Goal: Task Accomplishment & Management: Manage account settings

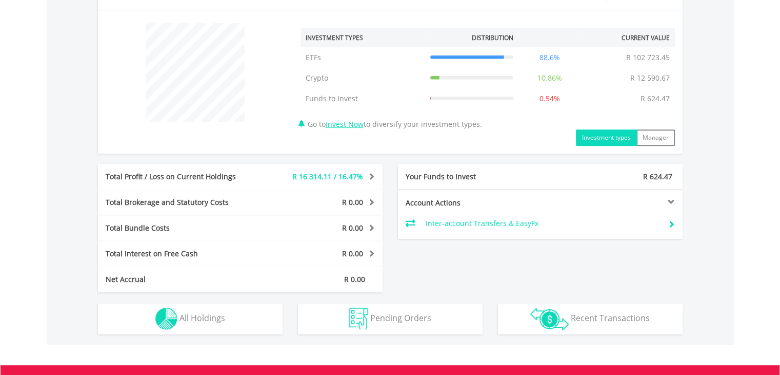
scroll to position [462, 0]
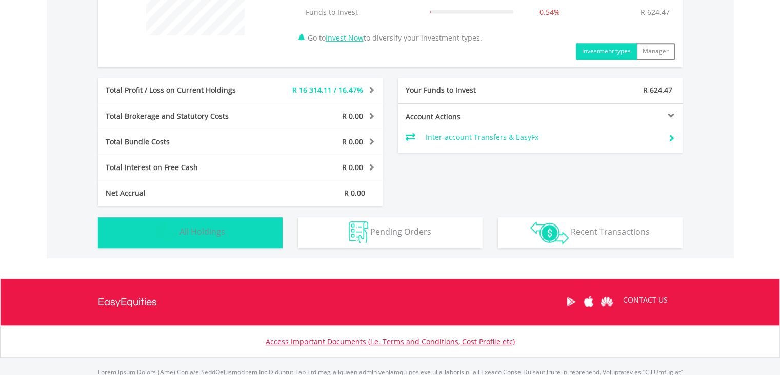
click at [209, 232] on span "All Holdings" at bounding box center [203, 231] width 46 height 11
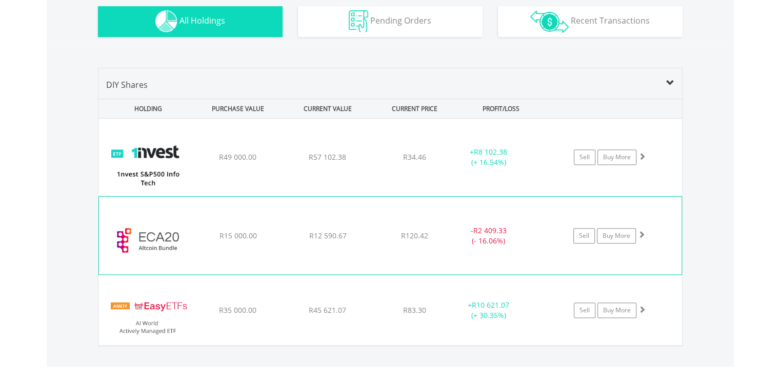
scroll to position [691, 0]
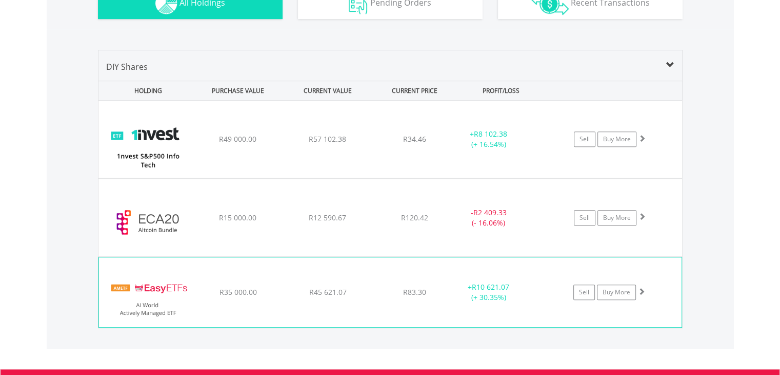
click at [136, 289] on img at bounding box center [148, 297] width 88 height 54
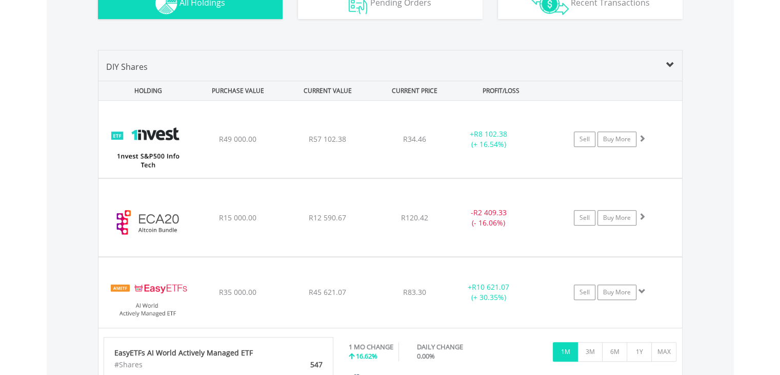
click at [242, 87] on div "PURCHASE VALUE" at bounding box center [238, 90] width 88 height 19
click at [154, 88] on div "HOLDING" at bounding box center [145, 90] width 93 height 19
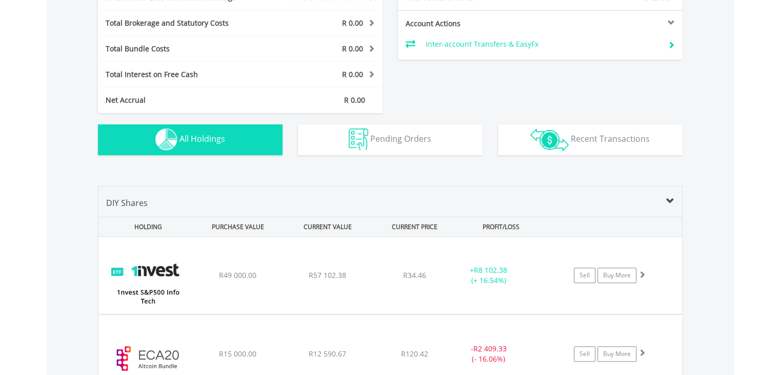
scroll to position [537, 0]
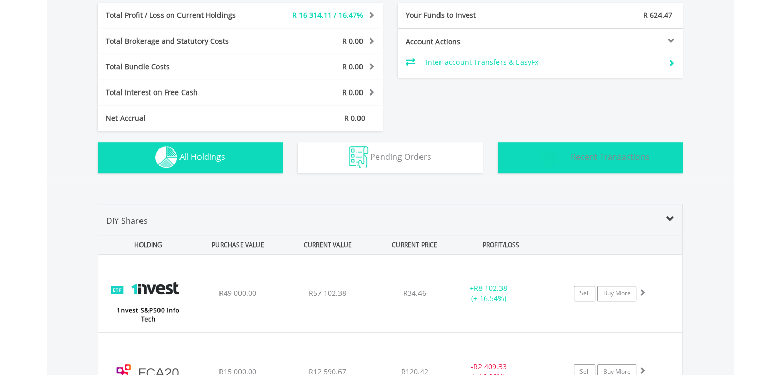
click at [580, 151] on span "Recent Transactions" at bounding box center [610, 156] width 79 height 11
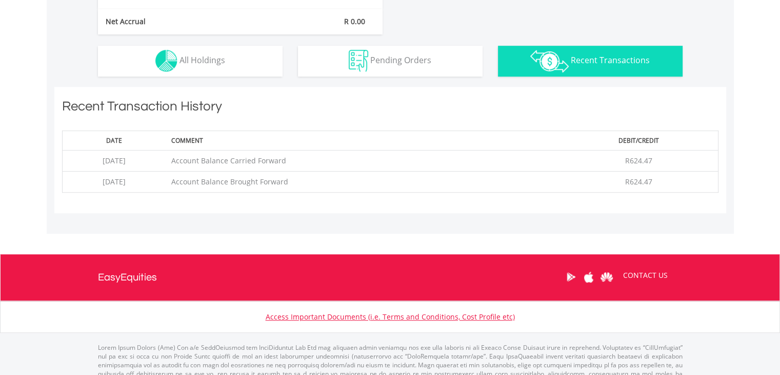
scroll to position [608, 0]
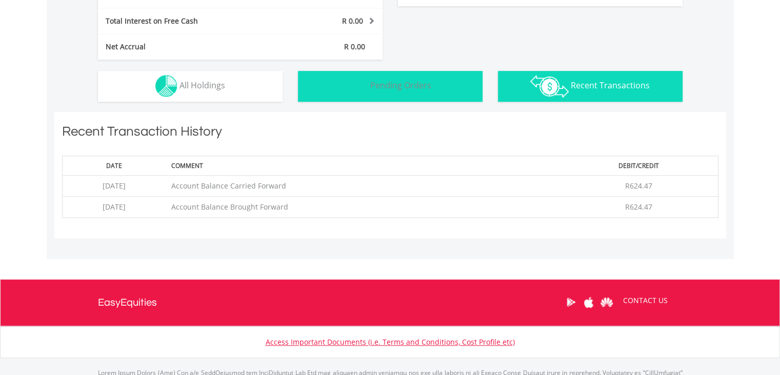
click at [379, 91] on button "Pending Orders Pending Orders" at bounding box center [390, 86] width 185 height 31
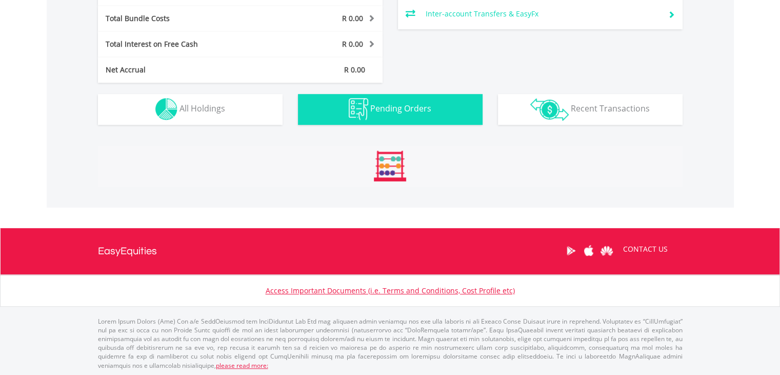
scroll to position [570, 0]
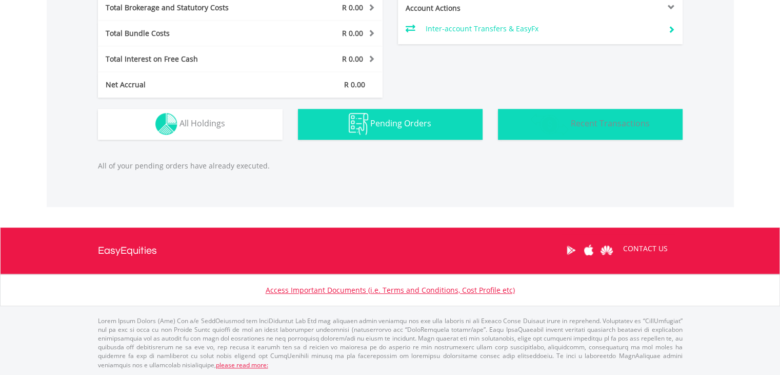
click at [639, 134] on button "Transactions Recent Transactions" at bounding box center [590, 124] width 185 height 31
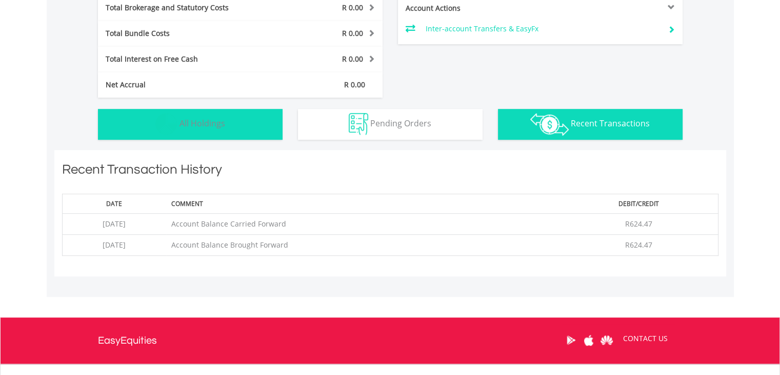
click at [254, 121] on button "Holdings All Holdings" at bounding box center [190, 124] width 185 height 31
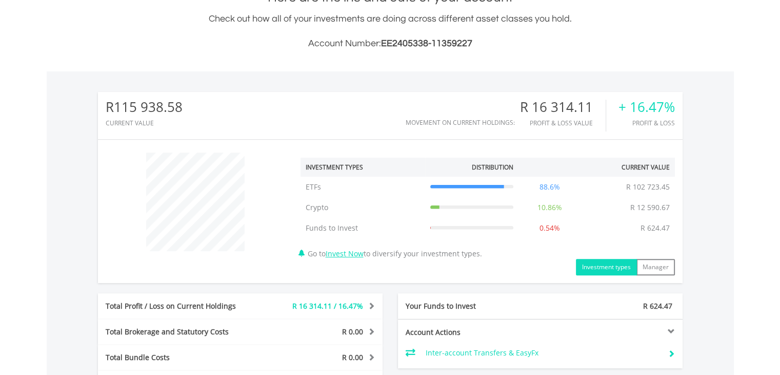
scroll to position [262, 0]
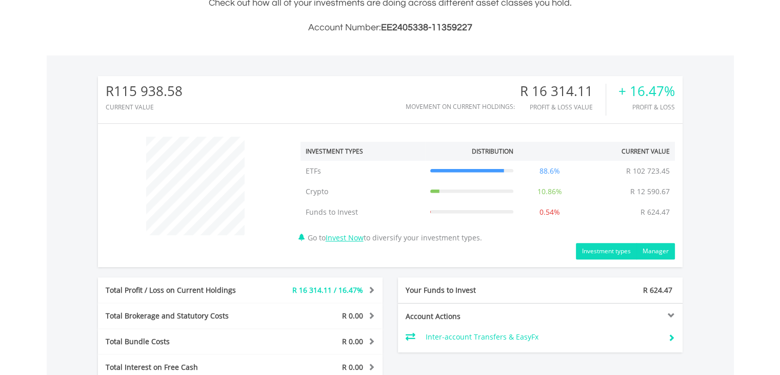
click at [653, 249] on button "Manager" at bounding box center [656, 251] width 38 height 16
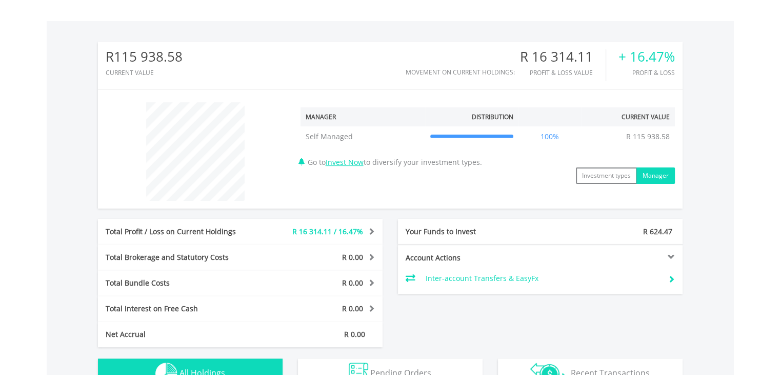
scroll to position [313, 0]
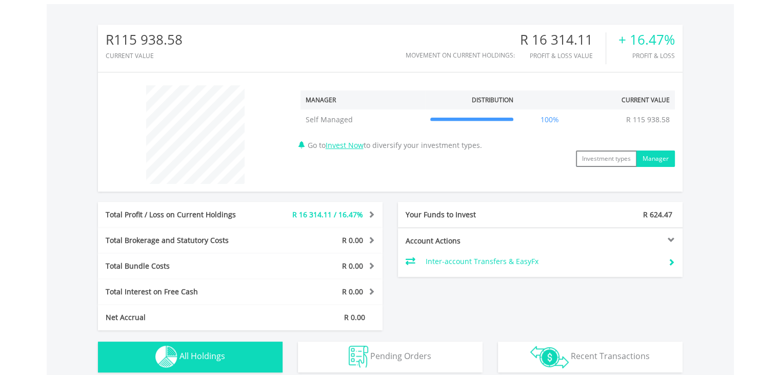
click at [130, 237] on div "Total Brokerage and Statutory Costs" at bounding box center [181, 240] width 166 height 10
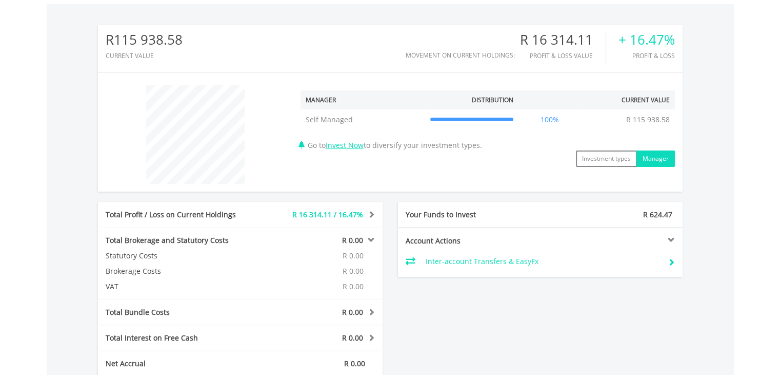
scroll to position [365, 0]
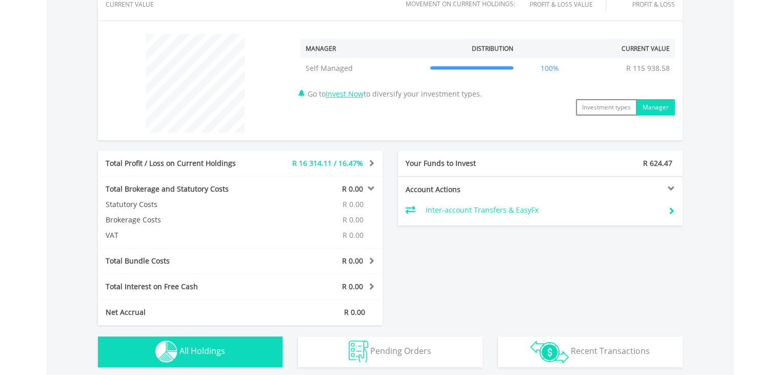
click at [144, 259] on div "Total Bundle Costs" at bounding box center [181, 260] width 166 height 10
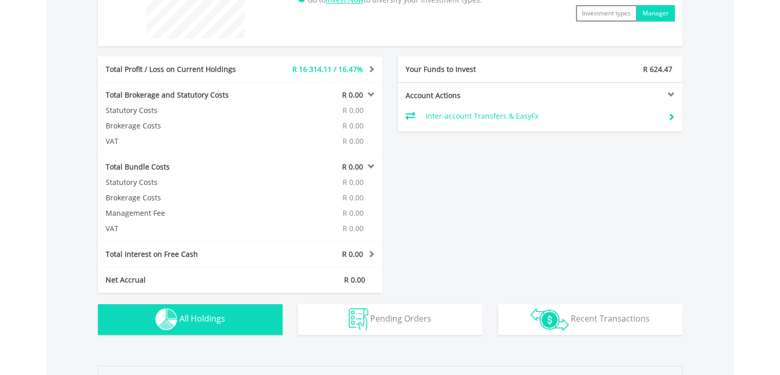
scroll to position [467, 0]
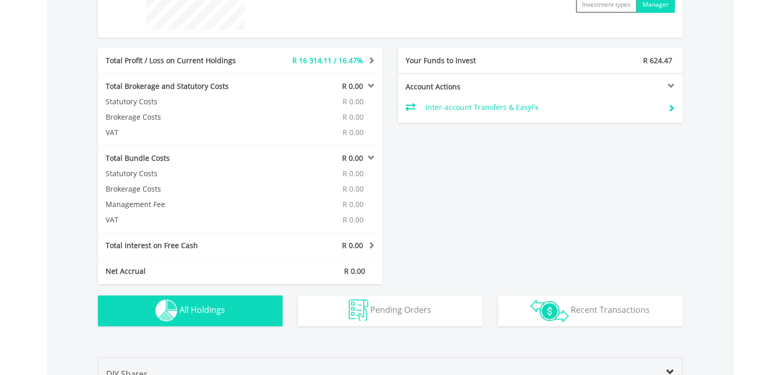
click at [146, 244] on div "Total Interest on Free Cash" at bounding box center [181, 245] width 166 height 10
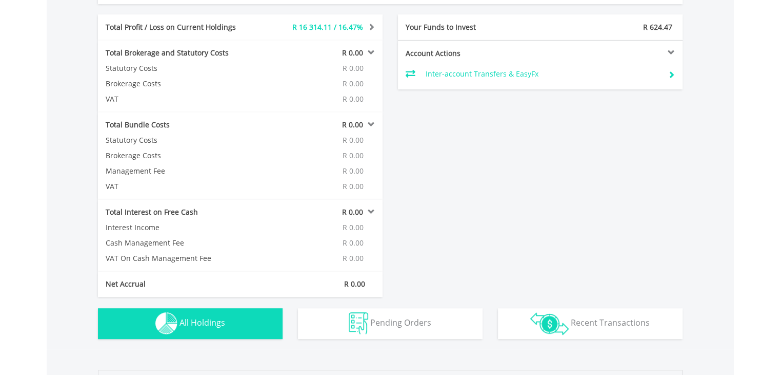
scroll to position [519, 0]
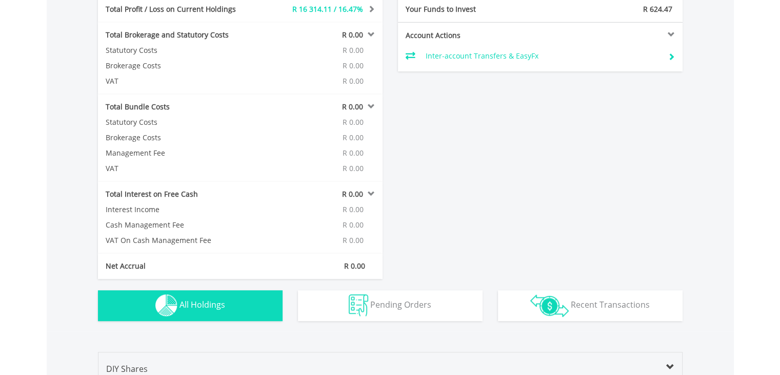
click at [146, 263] on div "Net Accrual" at bounding box center [181, 266] width 166 height 10
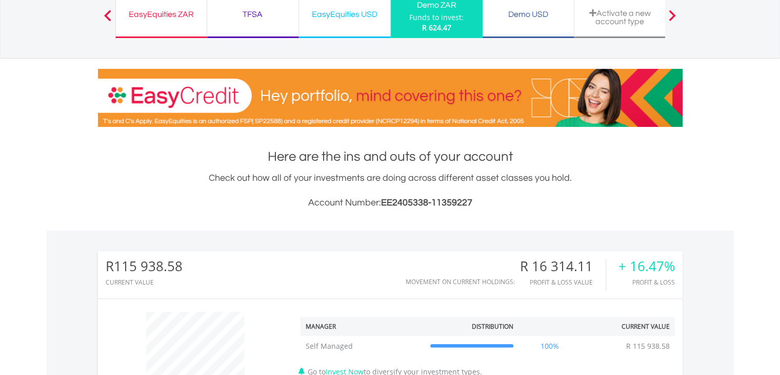
scroll to position [0, 0]
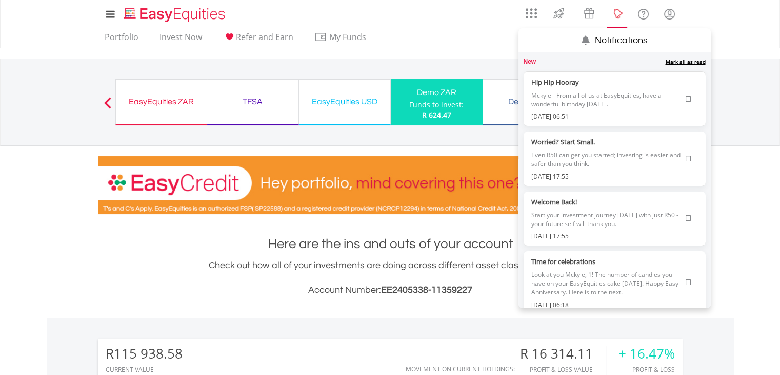
click at [614, 19] on lord-icon "Notifications" at bounding box center [617, 14] width 13 height 13
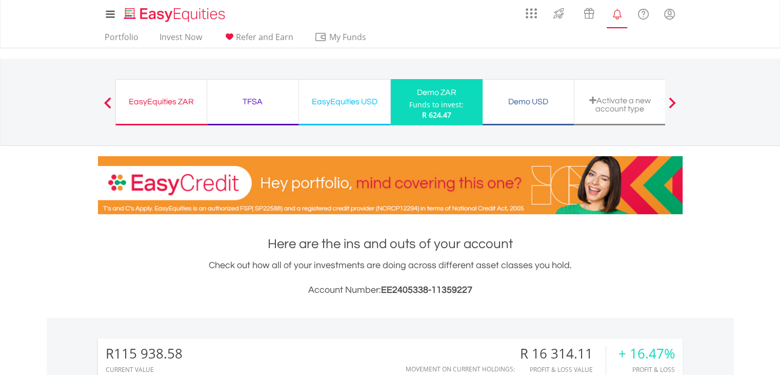
click at [615, 16] on lord-icon "Notifications" at bounding box center [617, 14] width 13 height 13
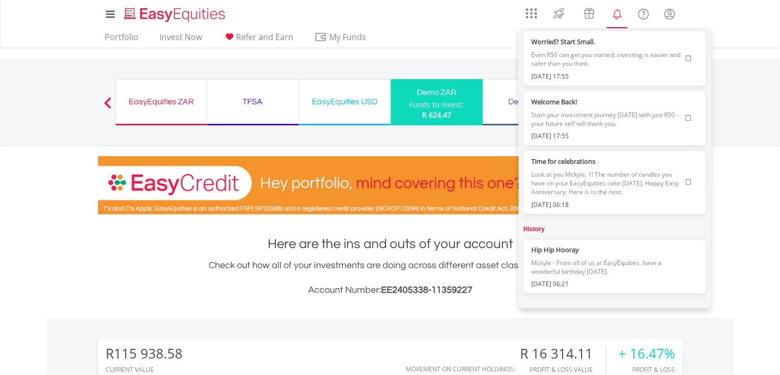
click at [621, 17] on lord-icon "Notifications" at bounding box center [617, 14] width 13 height 13
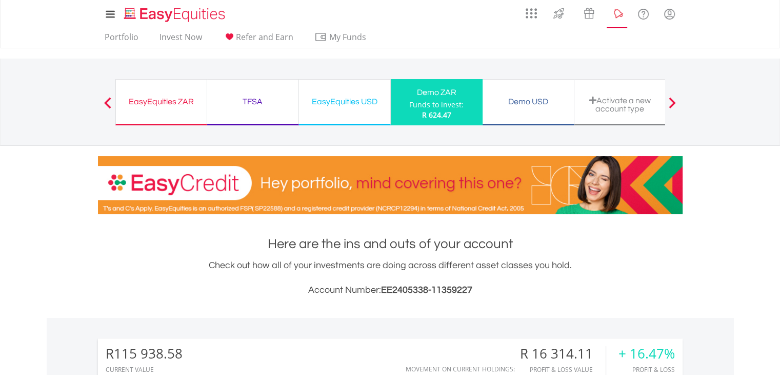
click at [619, 16] on lord-icon "Notifications" at bounding box center [617, 14] width 13 height 13
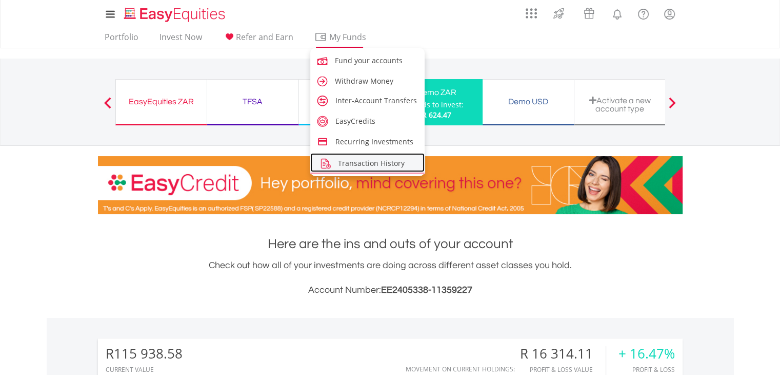
click at [385, 161] on span "Transaction History" at bounding box center [371, 163] width 67 height 10
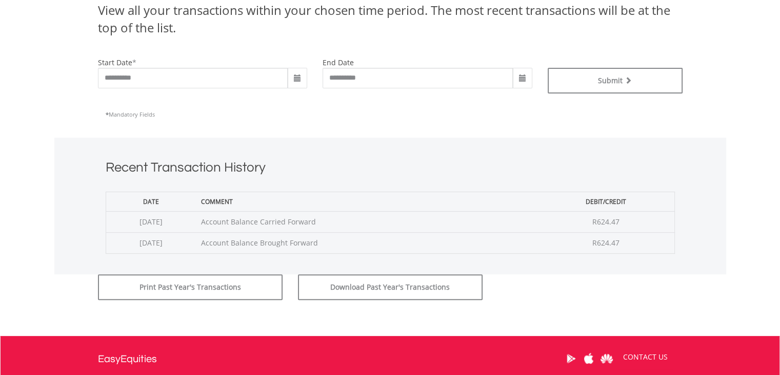
scroll to position [257, 0]
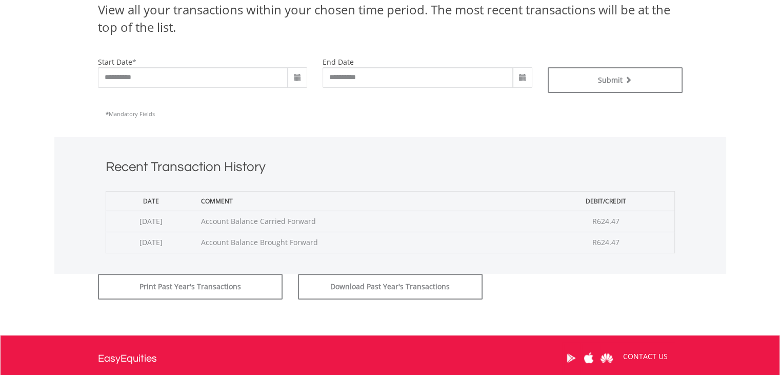
click at [300, 80] on span at bounding box center [297, 78] width 8 height 8
click at [300, 100] on th "‹" at bounding box center [297, 98] width 18 height 15
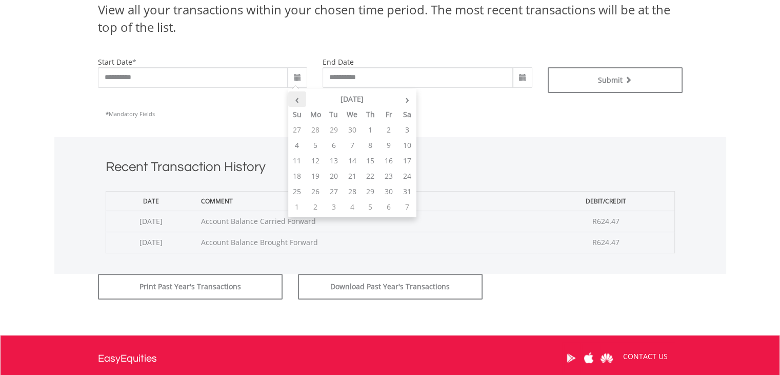
click at [300, 100] on th "‹" at bounding box center [297, 98] width 18 height 15
click at [359, 107] on th "We" at bounding box center [352, 114] width 18 height 15
click at [358, 102] on th "March 2025" at bounding box center [352, 98] width 92 height 15
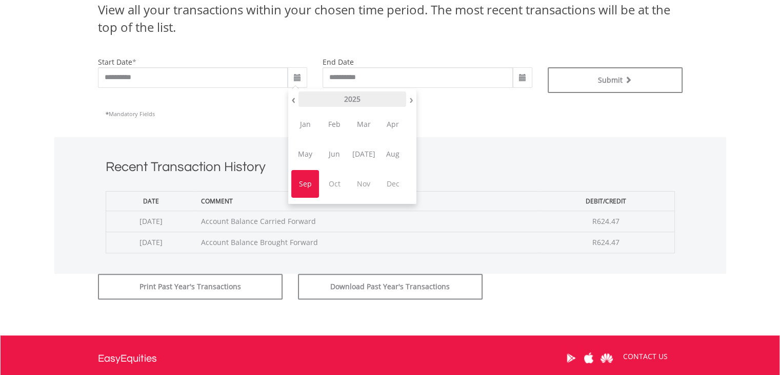
click at [347, 99] on th "2025" at bounding box center [353, 98] width 108 height 15
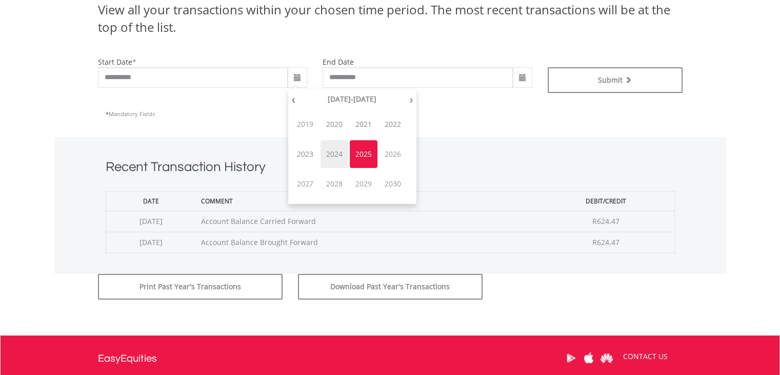
click at [325, 152] on span "2024" at bounding box center [335, 154] width 28 height 28
click at [312, 132] on span "Jan" at bounding box center [305, 124] width 28 height 28
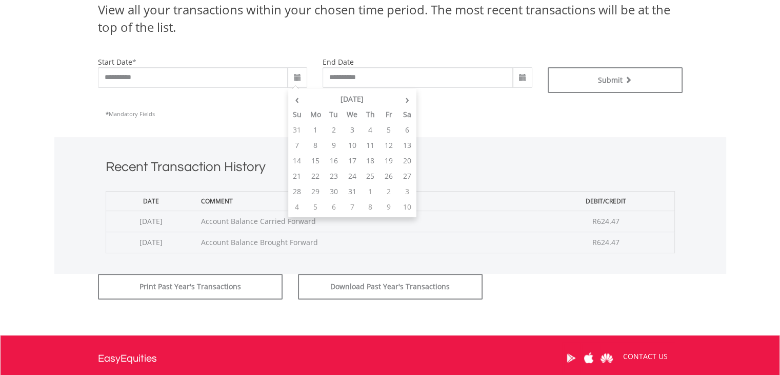
click at [316, 132] on td "1" at bounding box center [315, 129] width 18 height 15
type input "**********"
click at [375, 73] on input "**********" at bounding box center [418, 77] width 190 height 21
click at [373, 76] on input "**********" at bounding box center [418, 77] width 190 height 21
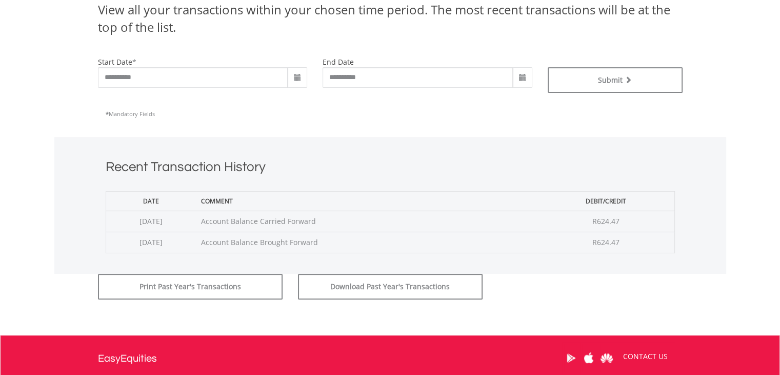
click at [528, 82] on span at bounding box center [522, 77] width 19 height 21
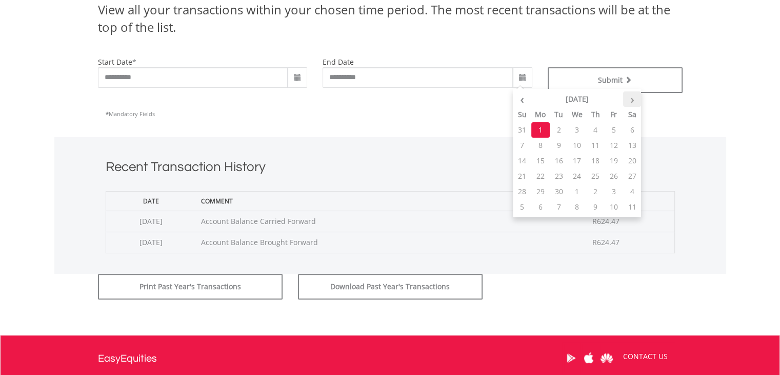
click at [634, 102] on th "›" at bounding box center [632, 98] width 18 height 15
click at [527, 98] on th "‹" at bounding box center [522, 98] width 18 height 15
click at [634, 97] on th "›" at bounding box center [632, 98] width 18 height 15
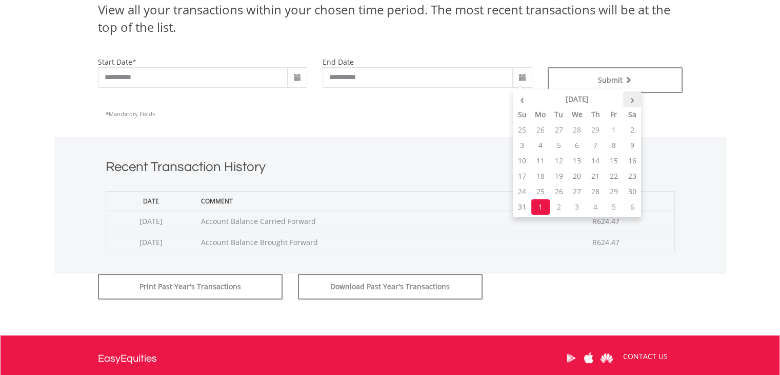
click at [634, 97] on th "›" at bounding box center [632, 98] width 18 height 15
click at [420, 106] on div "* Mandatory Fields" at bounding box center [390, 114] width 569 height 26
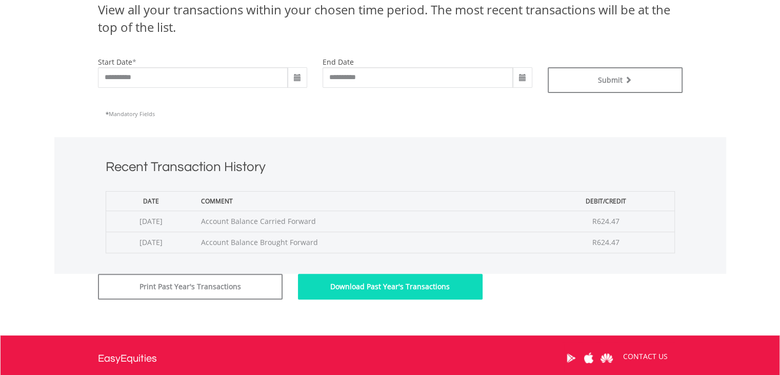
click at [392, 288] on button "Download Past Year's Transactions" at bounding box center [390, 286] width 185 height 26
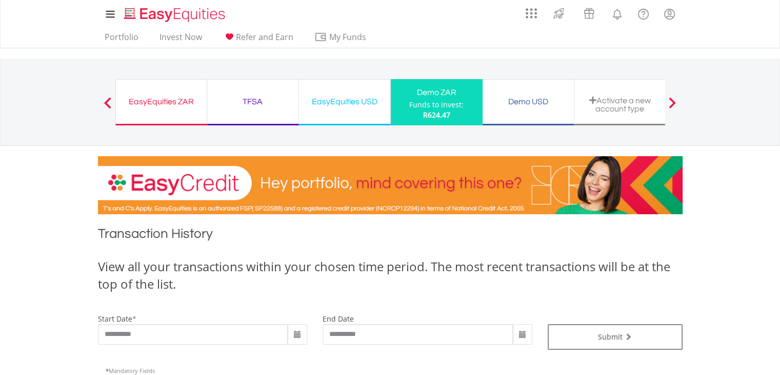
scroll to position [0, 0]
click at [108, 32] on link "Portfolio" at bounding box center [122, 40] width 42 height 16
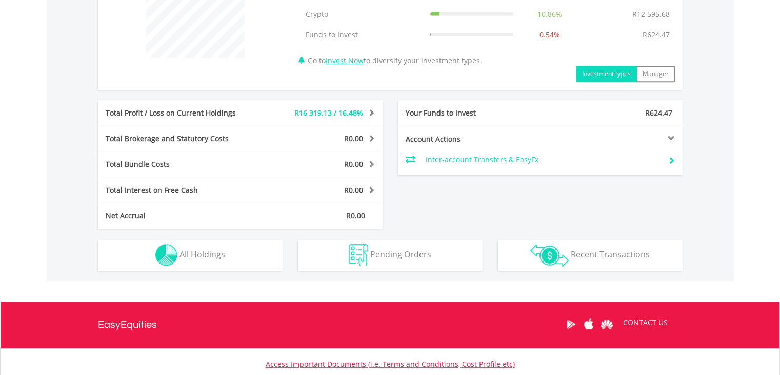
scroll to position [462, 0]
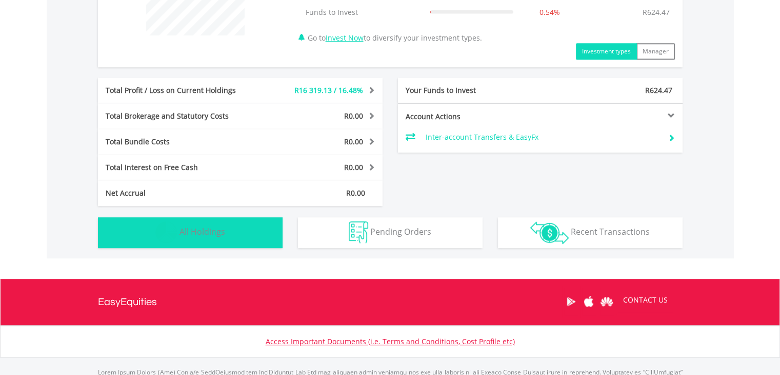
click at [205, 235] on span "All Holdings" at bounding box center [203, 231] width 46 height 11
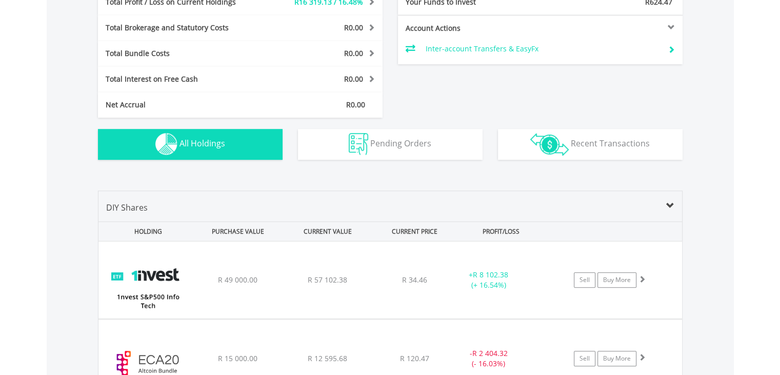
scroll to position [499, 0]
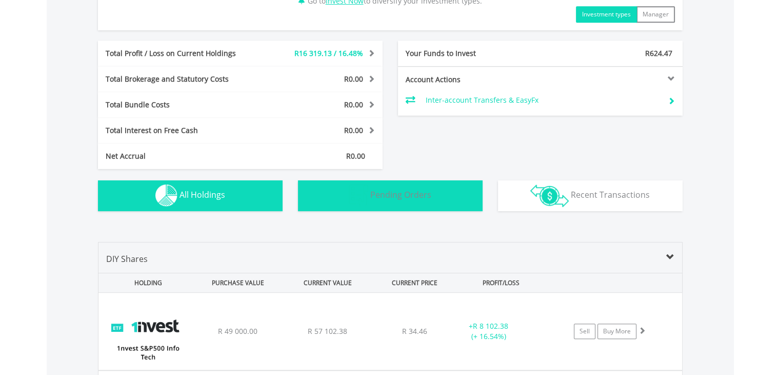
click at [366, 198] on img "button" at bounding box center [358, 195] width 19 height 22
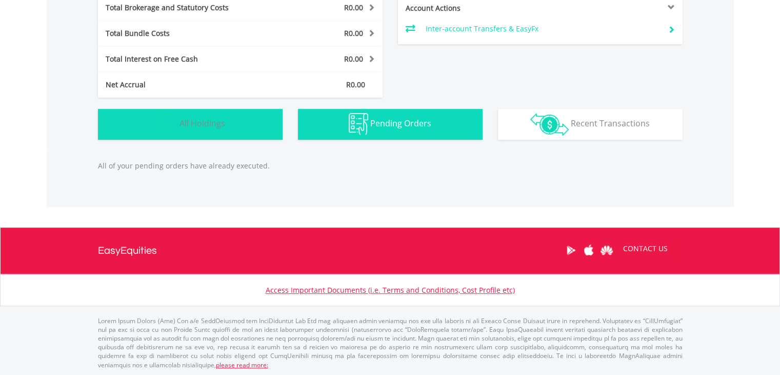
click at [178, 120] on button "Holdings All Holdings" at bounding box center [190, 124] width 185 height 31
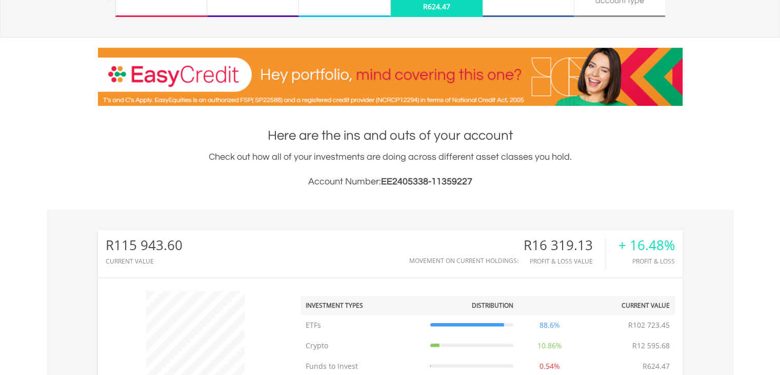
scroll to position [0, 0]
